Goal: Transaction & Acquisition: Purchase product/service

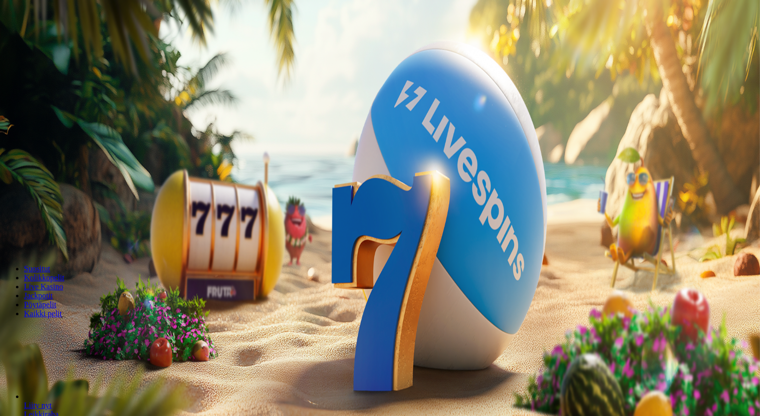
click at [57, 40] on span "Kirjaudu" at bounding box center [69, 35] width 24 height 7
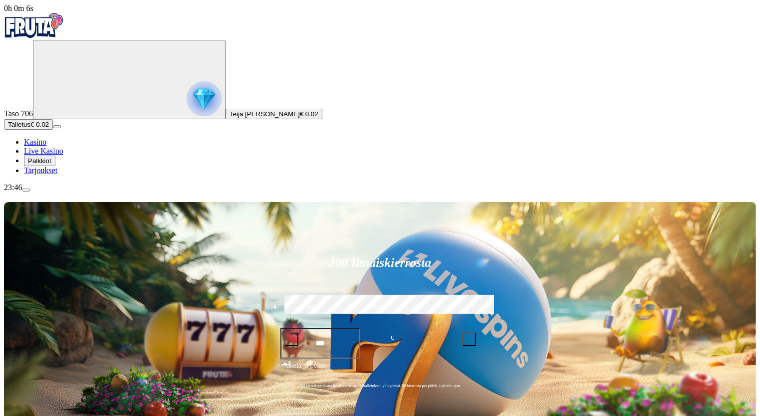
click at [187, 106] on img "Primary" at bounding box center [204, 98] width 35 height 35
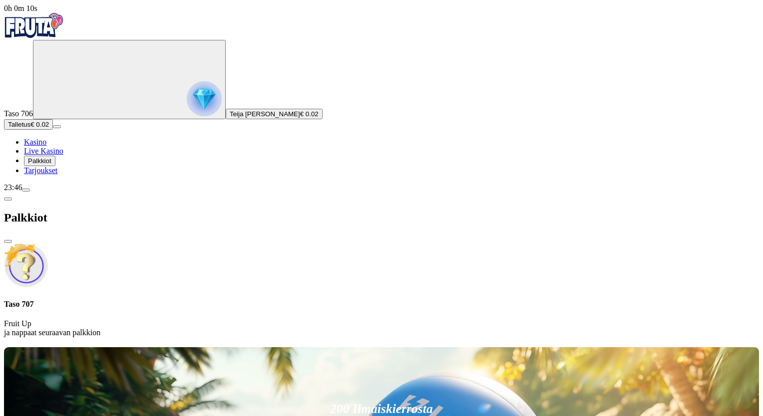
click at [30, 128] on span "Talletus" at bounding box center [19, 124] width 22 height 7
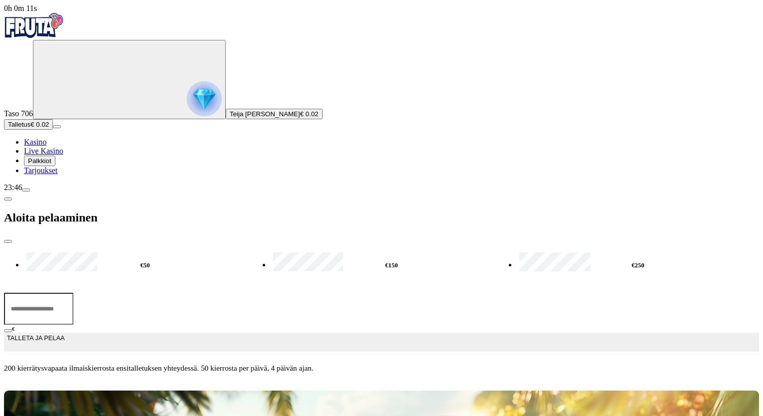
click at [152, 251] on label "€50" at bounding box center [145, 265] width 242 height 29
type input "**"
click at [64, 333] on span "TALLETA JA PELAA" at bounding box center [35, 342] width 57 height 18
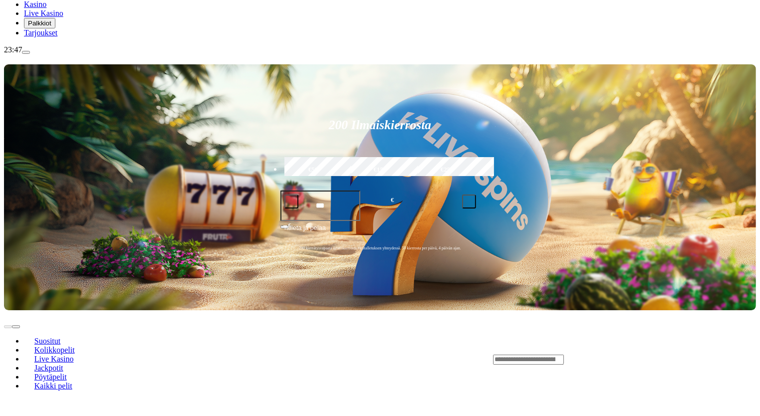
scroll to position [158, 0]
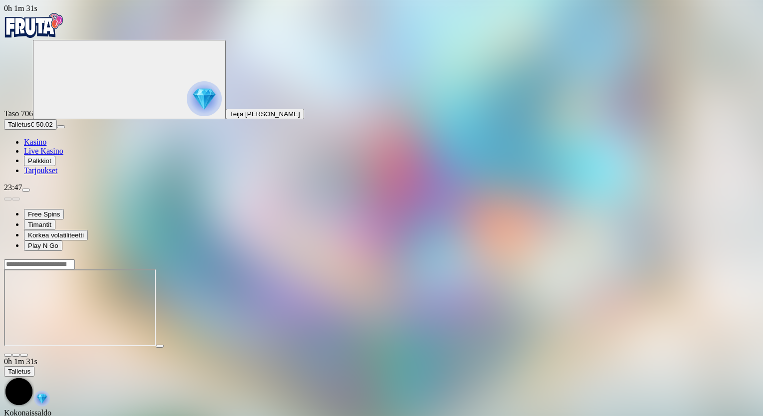
click at [28, 354] on button "button" at bounding box center [24, 355] width 8 height 3
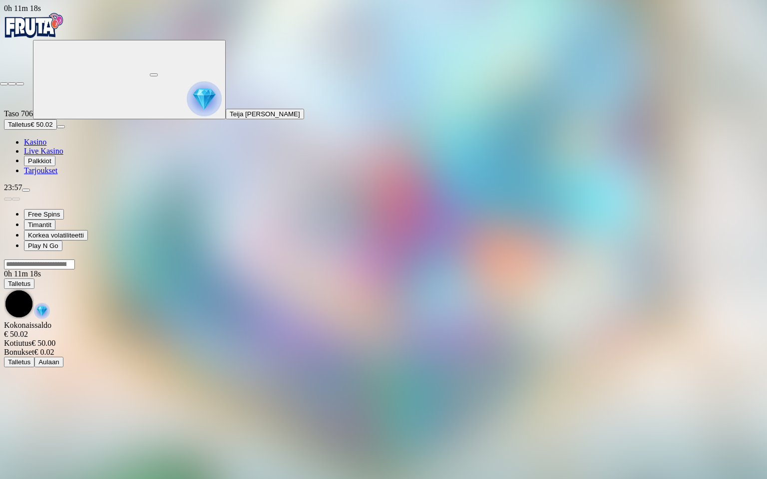
click at [20, 84] on span "fullscreen-exit icon" at bounding box center [20, 84] width 0 height 0
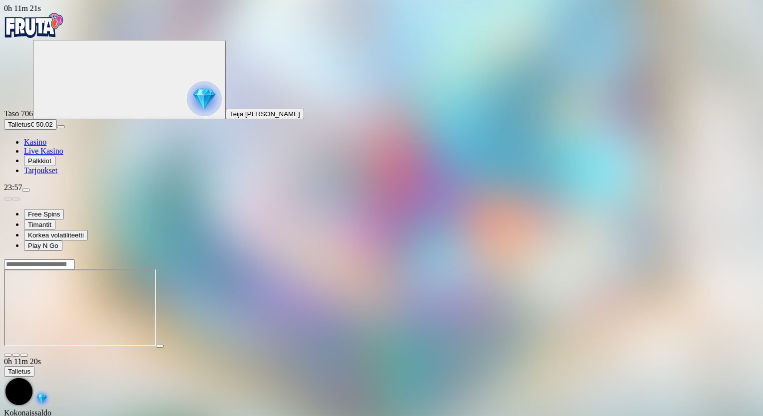
click at [24, 355] on span "fullscreen icon" at bounding box center [24, 355] width 0 height 0
